Goal: Task Accomplishment & Management: Use online tool/utility

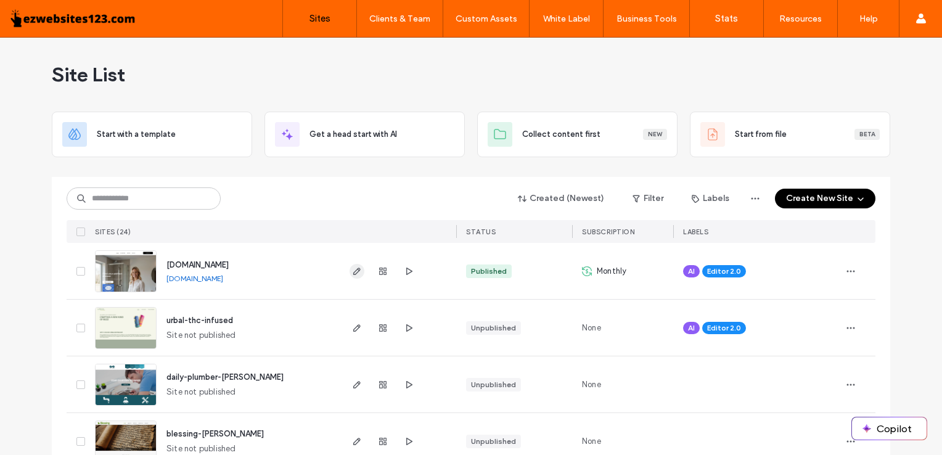
click at [352, 273] on icon "button" at bounding box center [357, 271] width 10 height 10
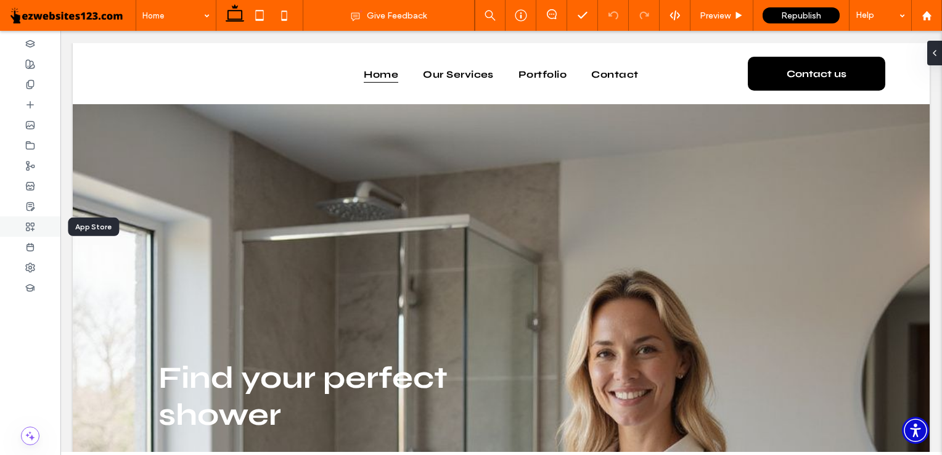
click at [33, 225] on use at bounding box center [31, 227] width 8 height 8
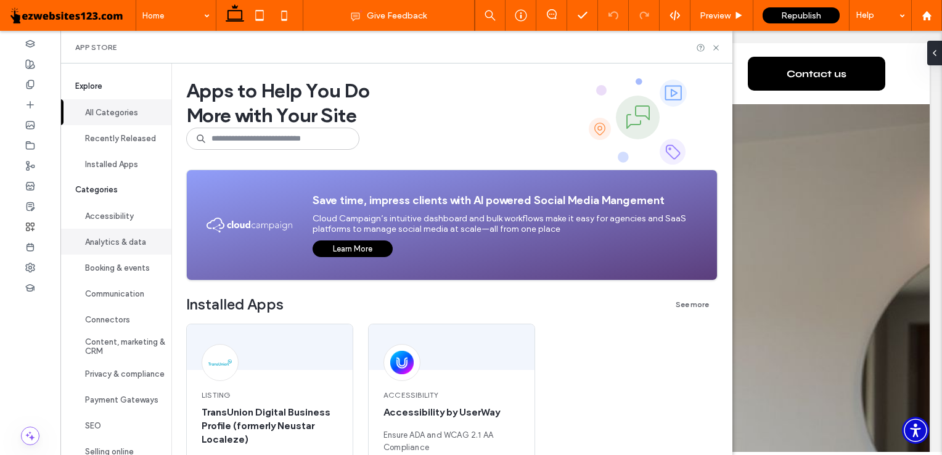
click at [128, 247] on button "Analytics & data" at bounding box center [115, 242] width 111 height 26
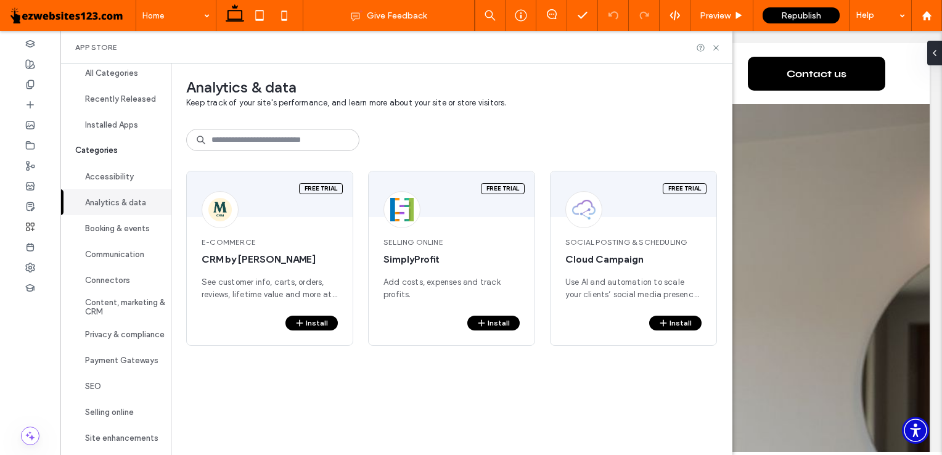
scroll to position [53, 0]
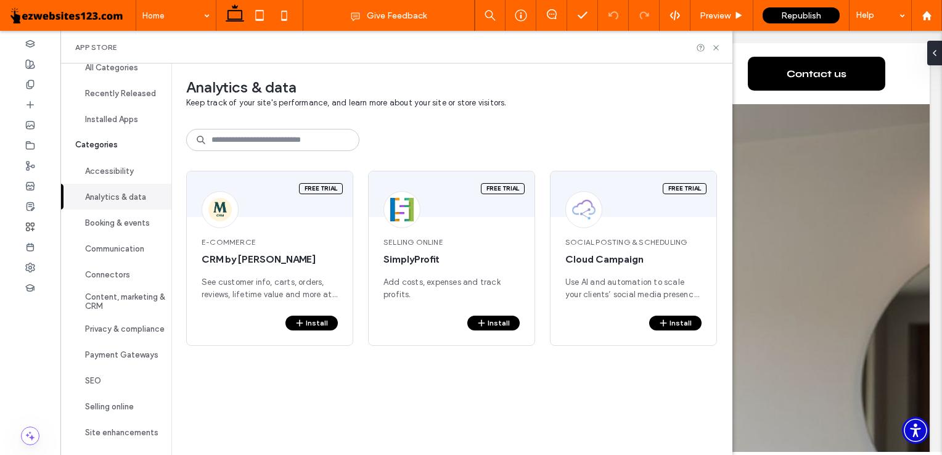
click at [128, 247] on button "Communication" at bounding box center [115, 248] width 111 height 26
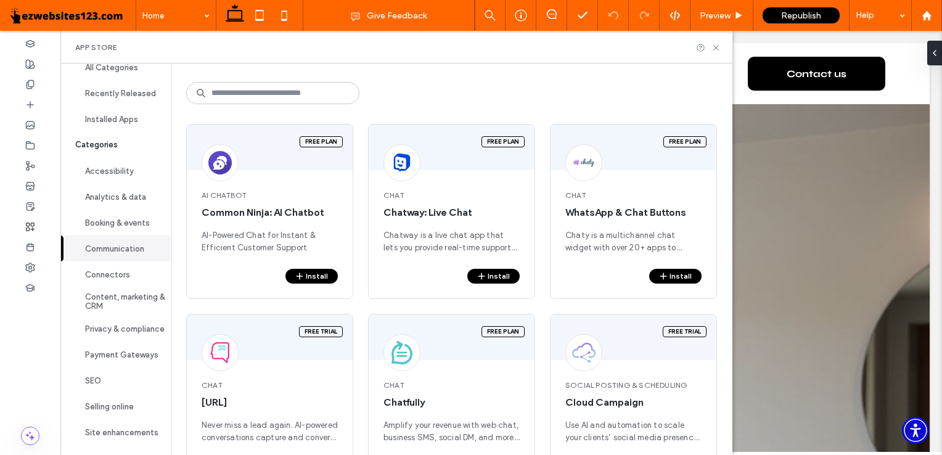
scroll to position [99, 0]
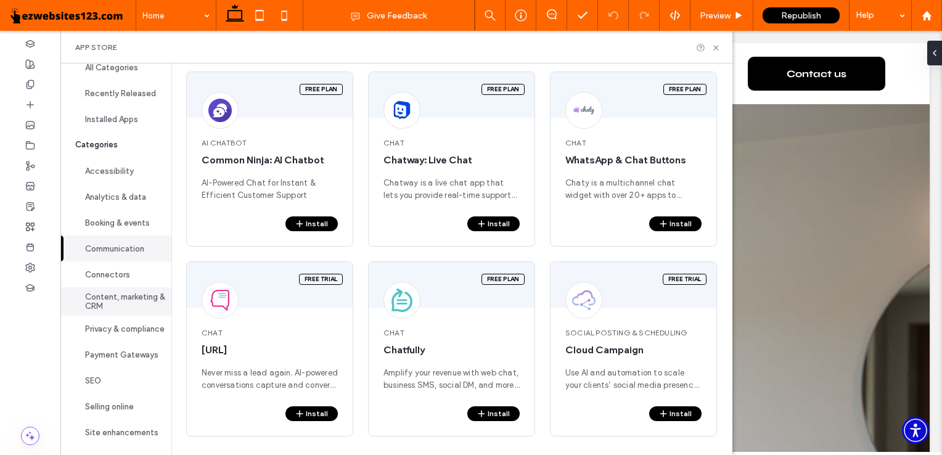
click at [139, 287] on button "Content, marketing & CRM" at bounding box center [115, 301] width 111 height 28
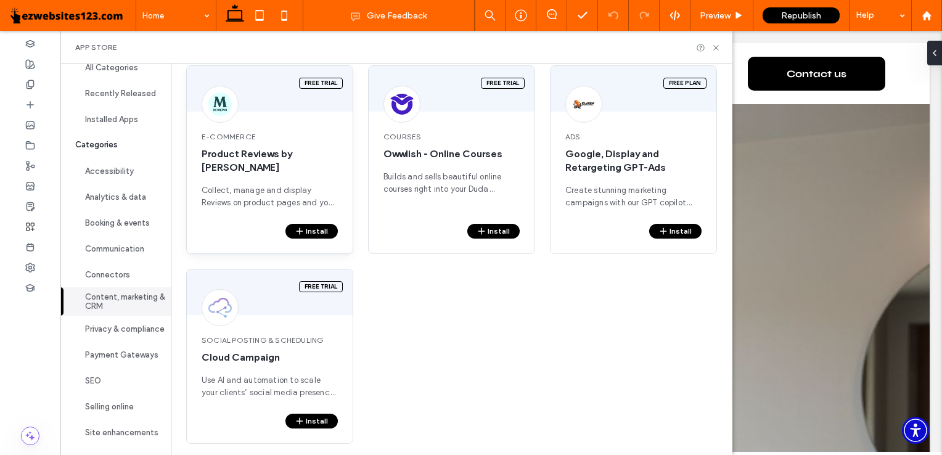
scroll to position [498, 0]
click at [111, 427] on button "Site enhancements" at bounding box center [115, 432] width 111 height 26
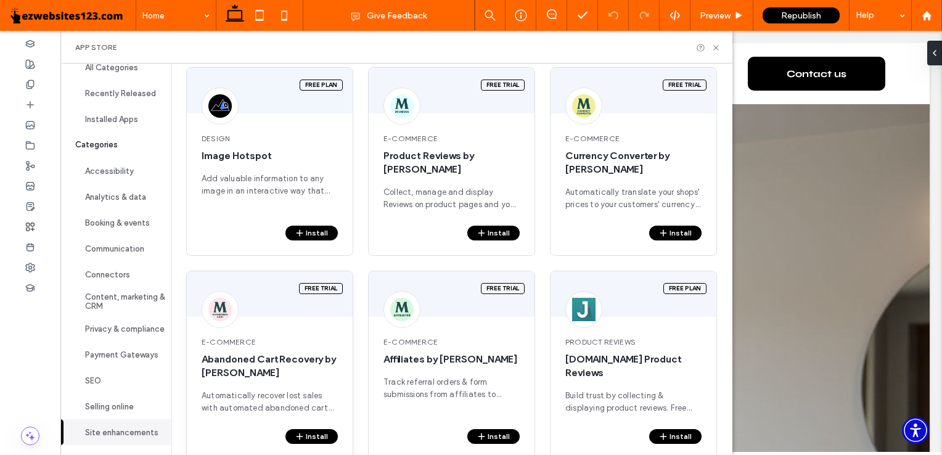
scroll to position [1698, 0]
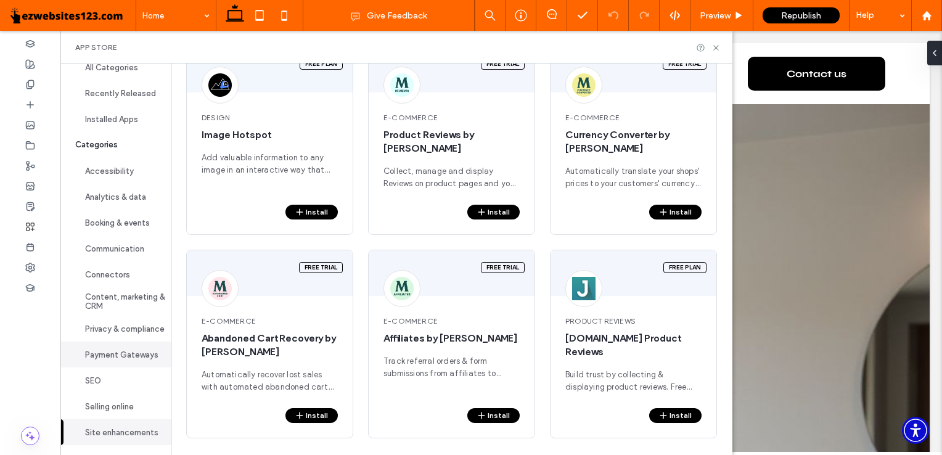
click at [112, 363] on button "Payment Gateways" at bounding box center [115, 355] width 111 height 26
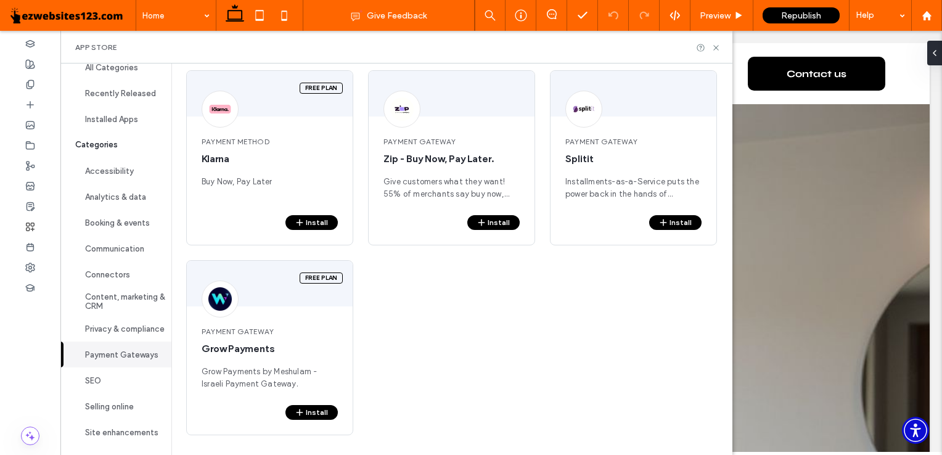
scroll to position [99, 0]
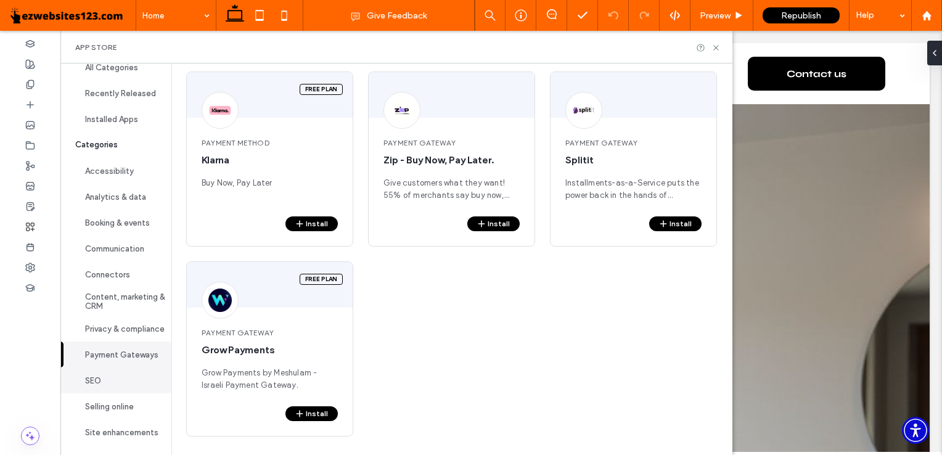
click at [113, 374] on button "SEO" at bounding box center [115, 380] width 111 height 26
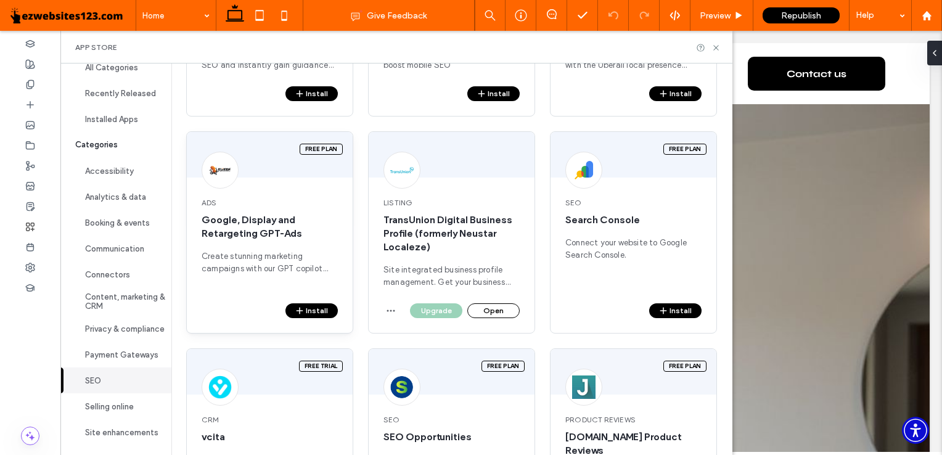
scroll to position [229, 0]
click at [491, 303] on button "Open" at bounding box center [493, 310] width 52 height 15
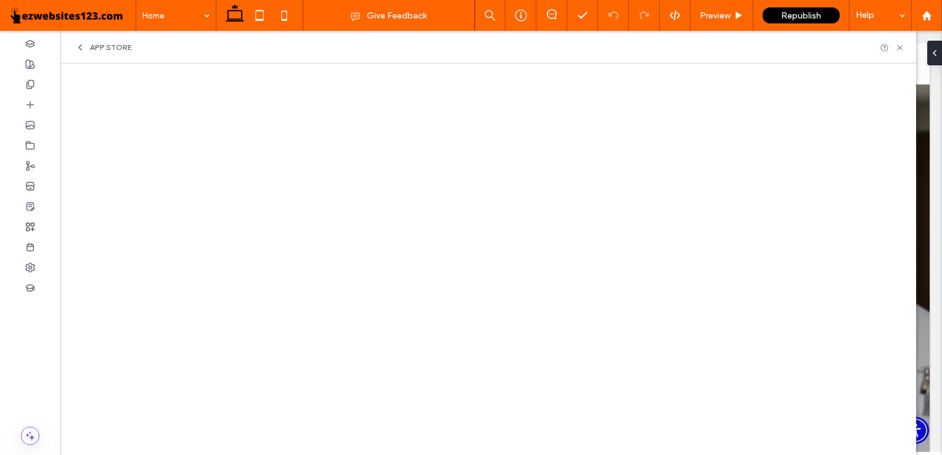
scroll to position [163, 0]
click at [895, 44] on icon at bounding box center [899, 47] width 9 height 9
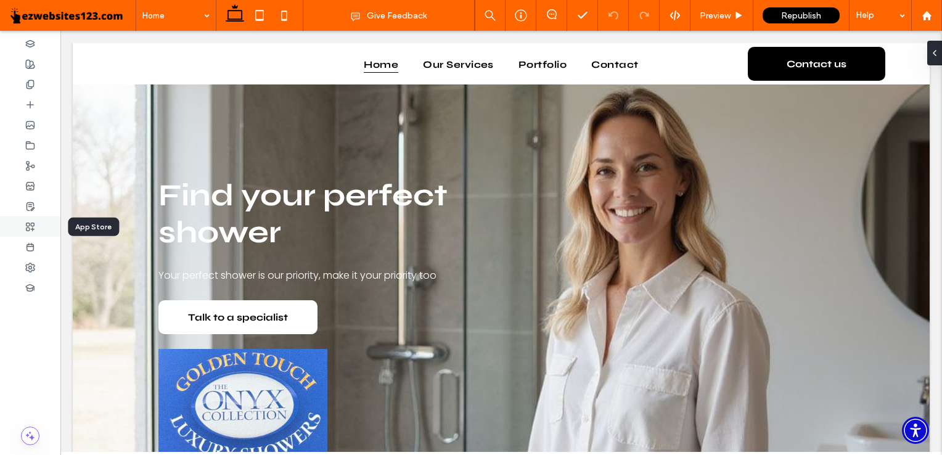
click at [26, 220] on div at bounding box center [30, 226] width 60 height 20
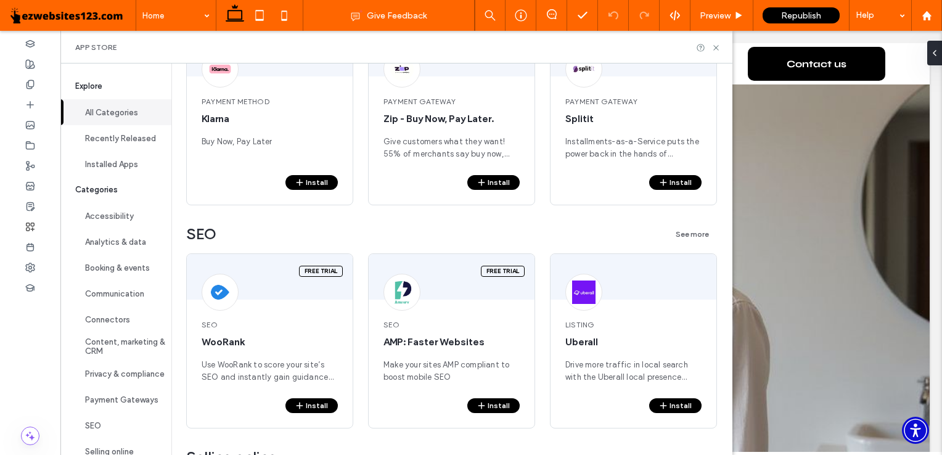
scroll to position [2335, 0]
